Goal: Find specific page/section: Find specific page/section

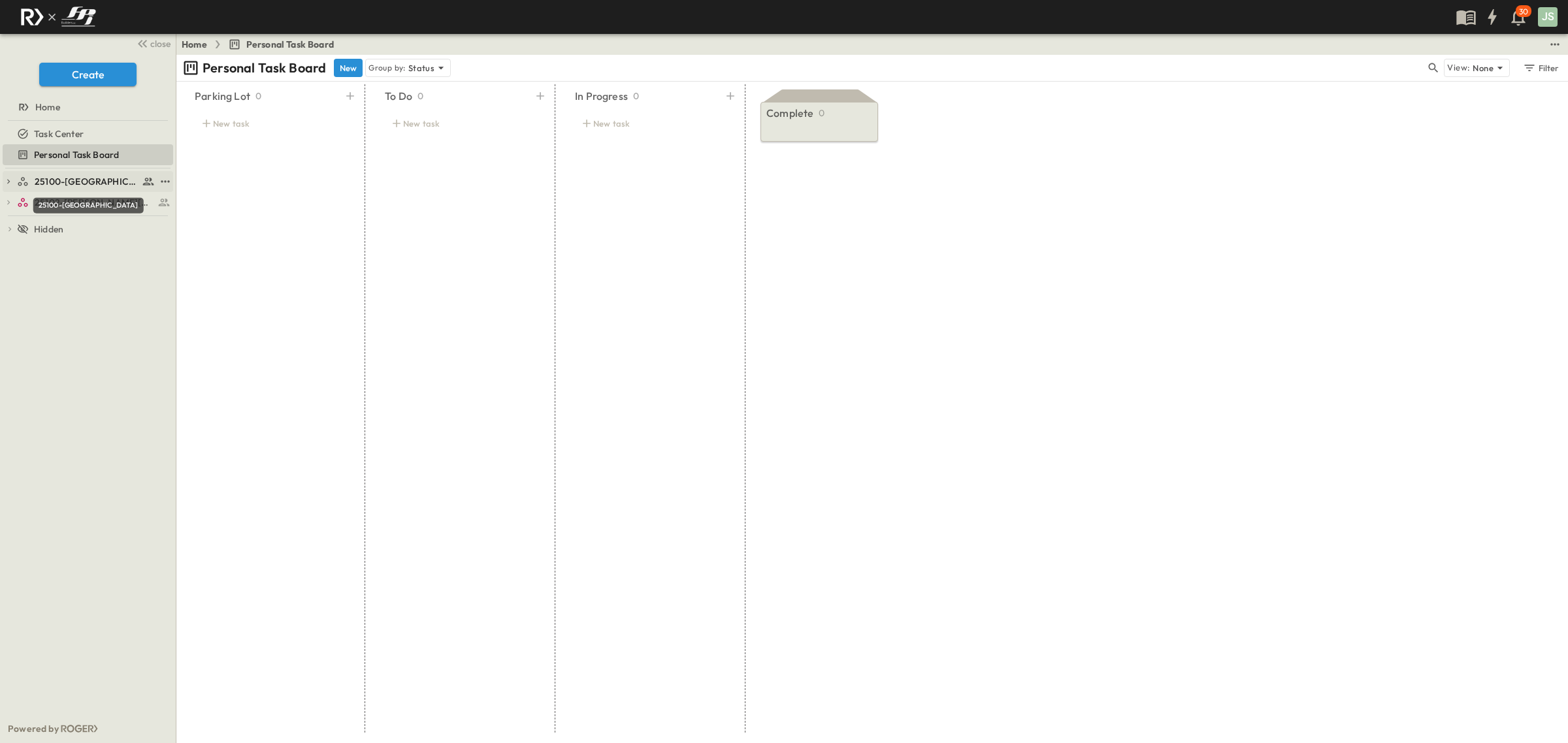
click at [83, 182] on span "25100-[GEOGRAPHIC_DATA]" at bounding box center [86, 182] width 104 height 13
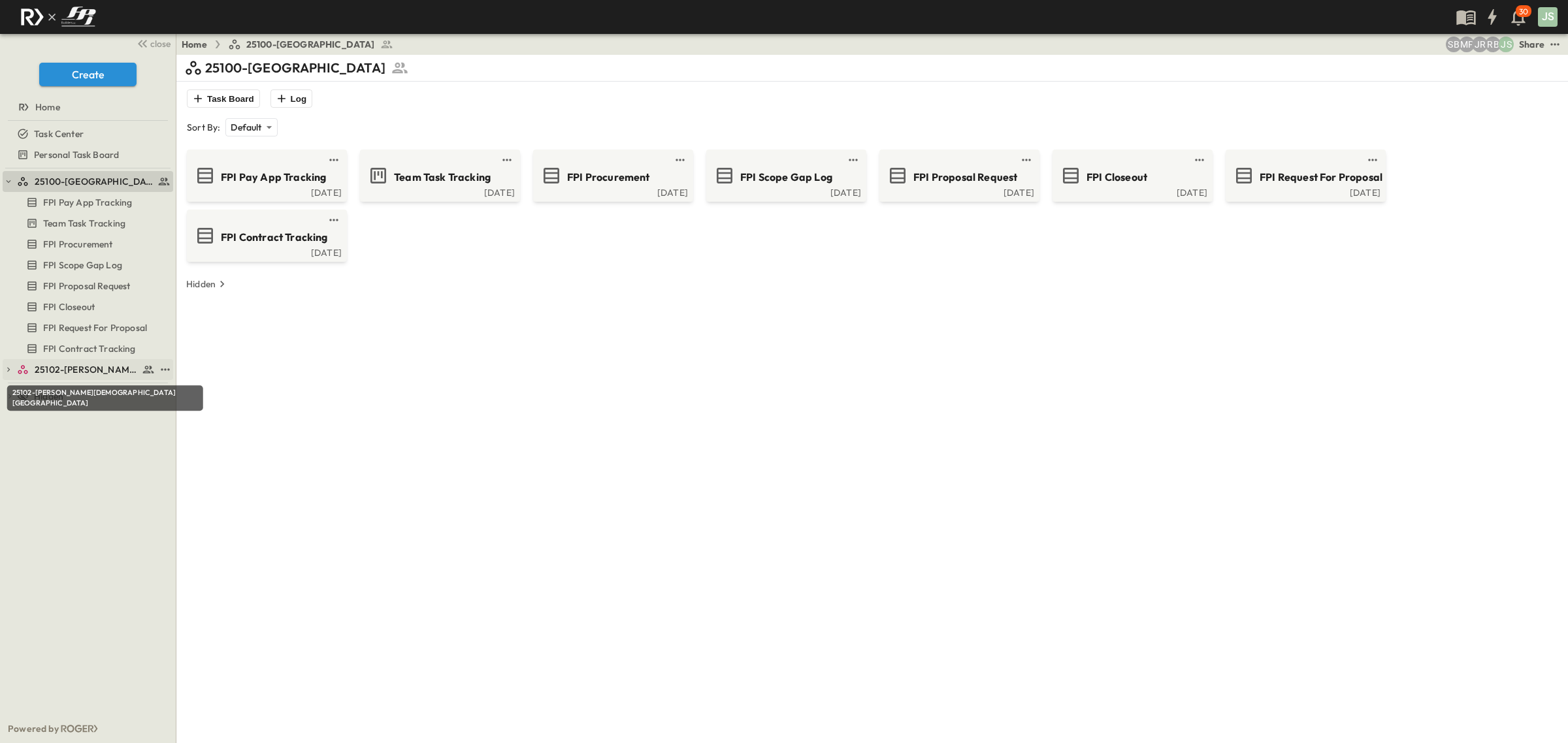
click at [47, 363] on span "25102-[PERSON_NAME][DEMOGRAPHIC_DATA][GEOGRAPHIC_DATA]" at bounding box center [86, 369] width 104 height 13
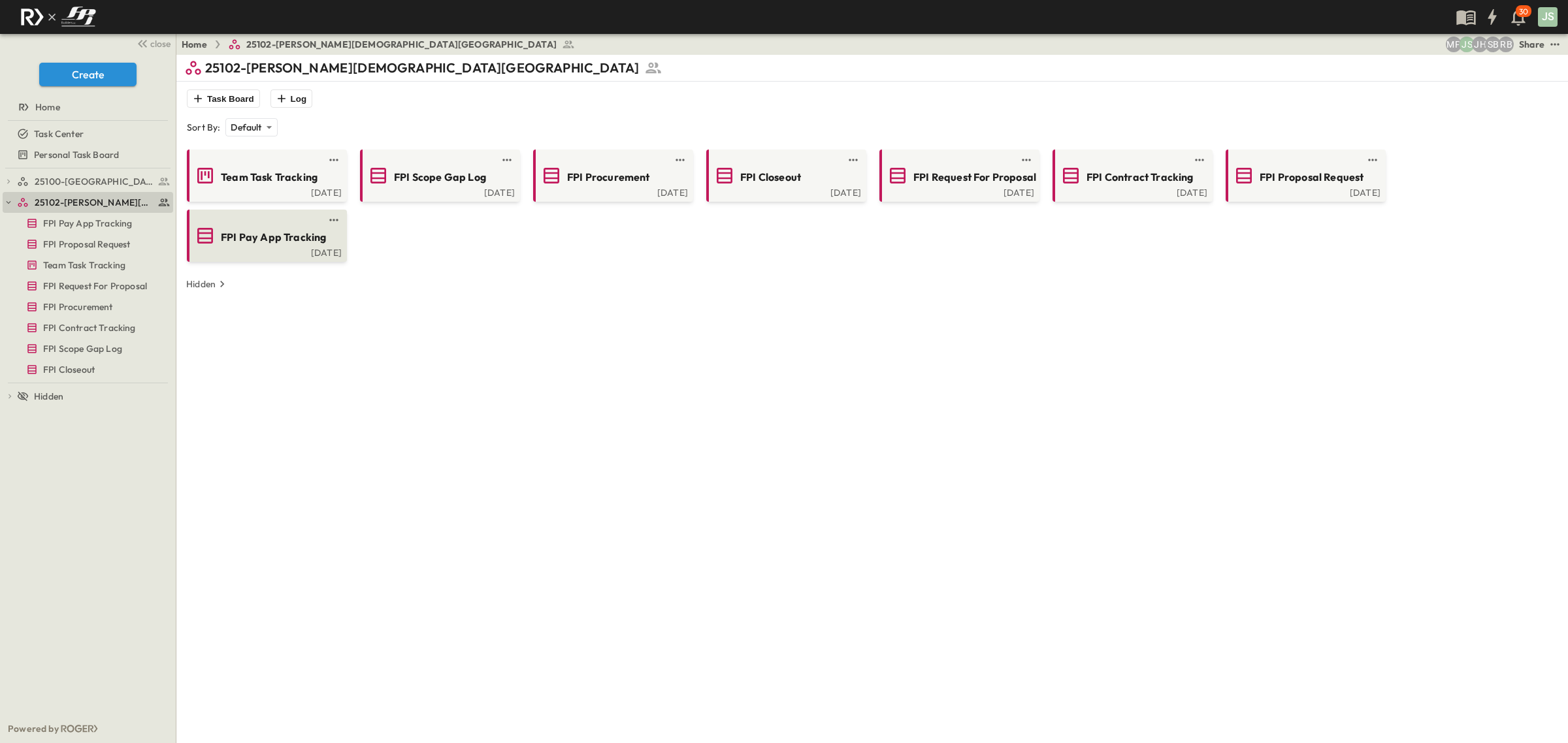
click at [268, 223] on link at bounding box center [263, 219] width 126 height 11
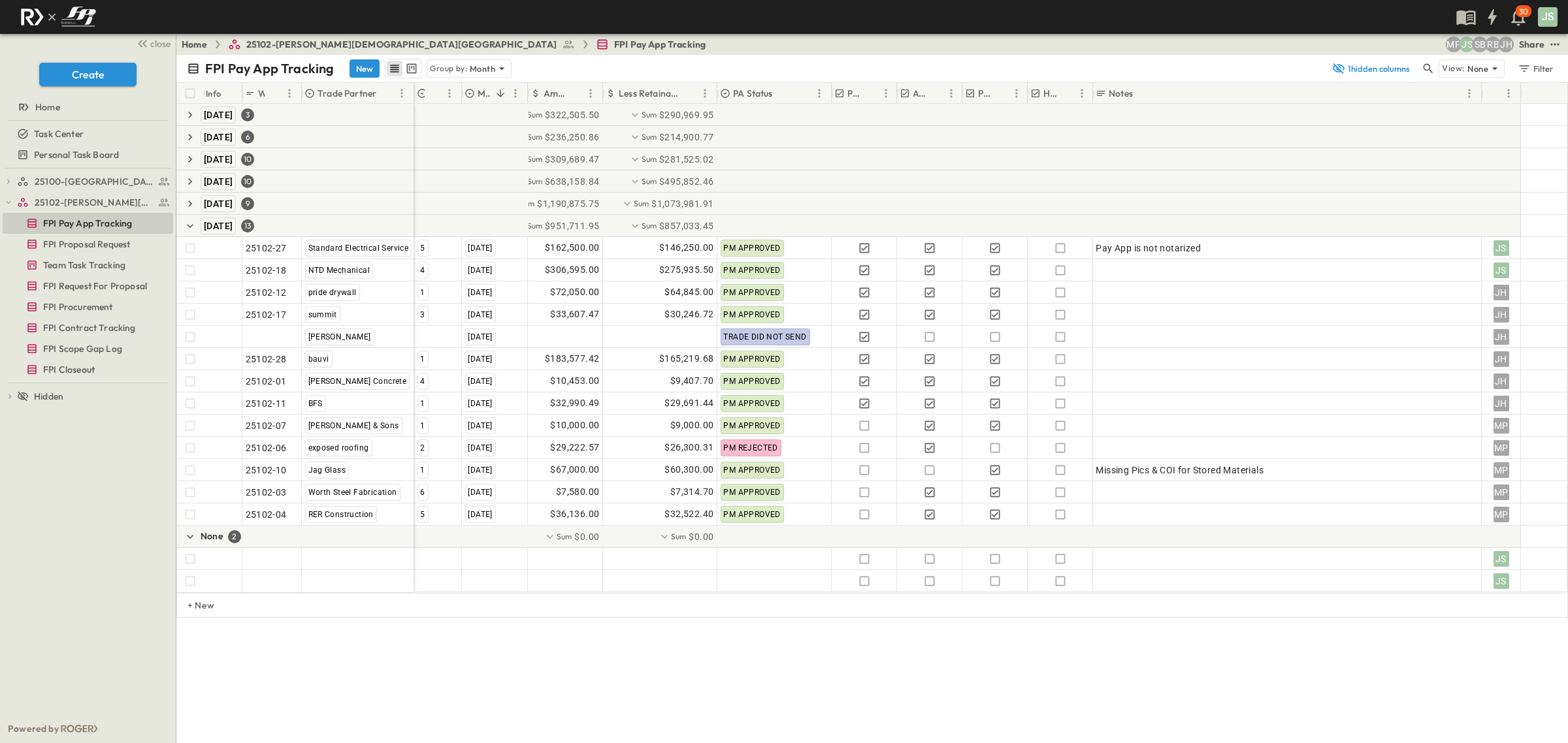
click at [801, 680] on div "FPI Pay App Tracking New Group by: Month 1 hidden columns View: None Filter Inf…" at bounding box center [871, 399] width 1391 height 688
